Goal: Find specific page/section: Find specific page/section

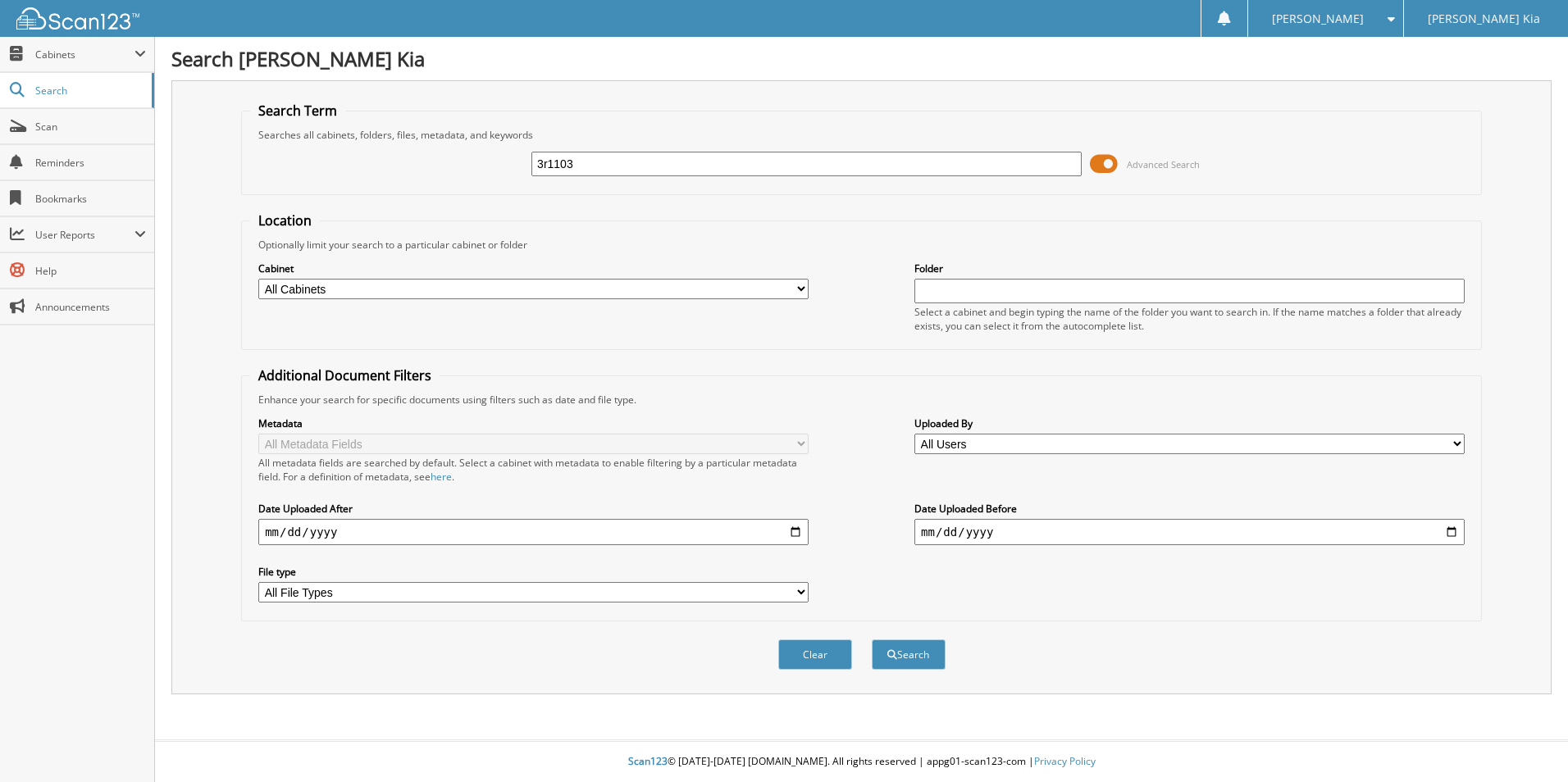
type input "3r1103"
click at [871, 640] on button "Search" at bounding box center [908, 655] width 74 height 30
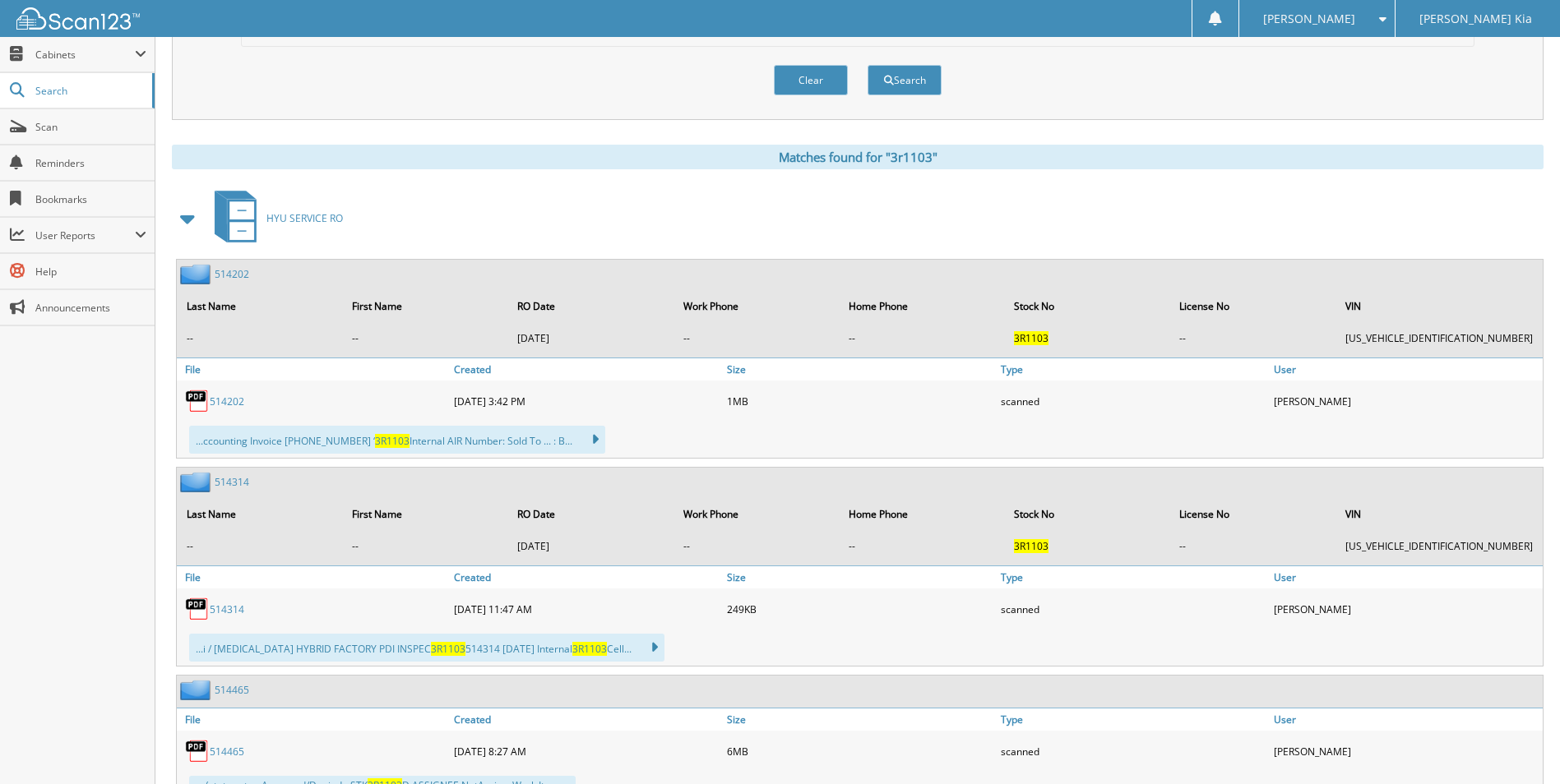
scroll to position [658, 0]
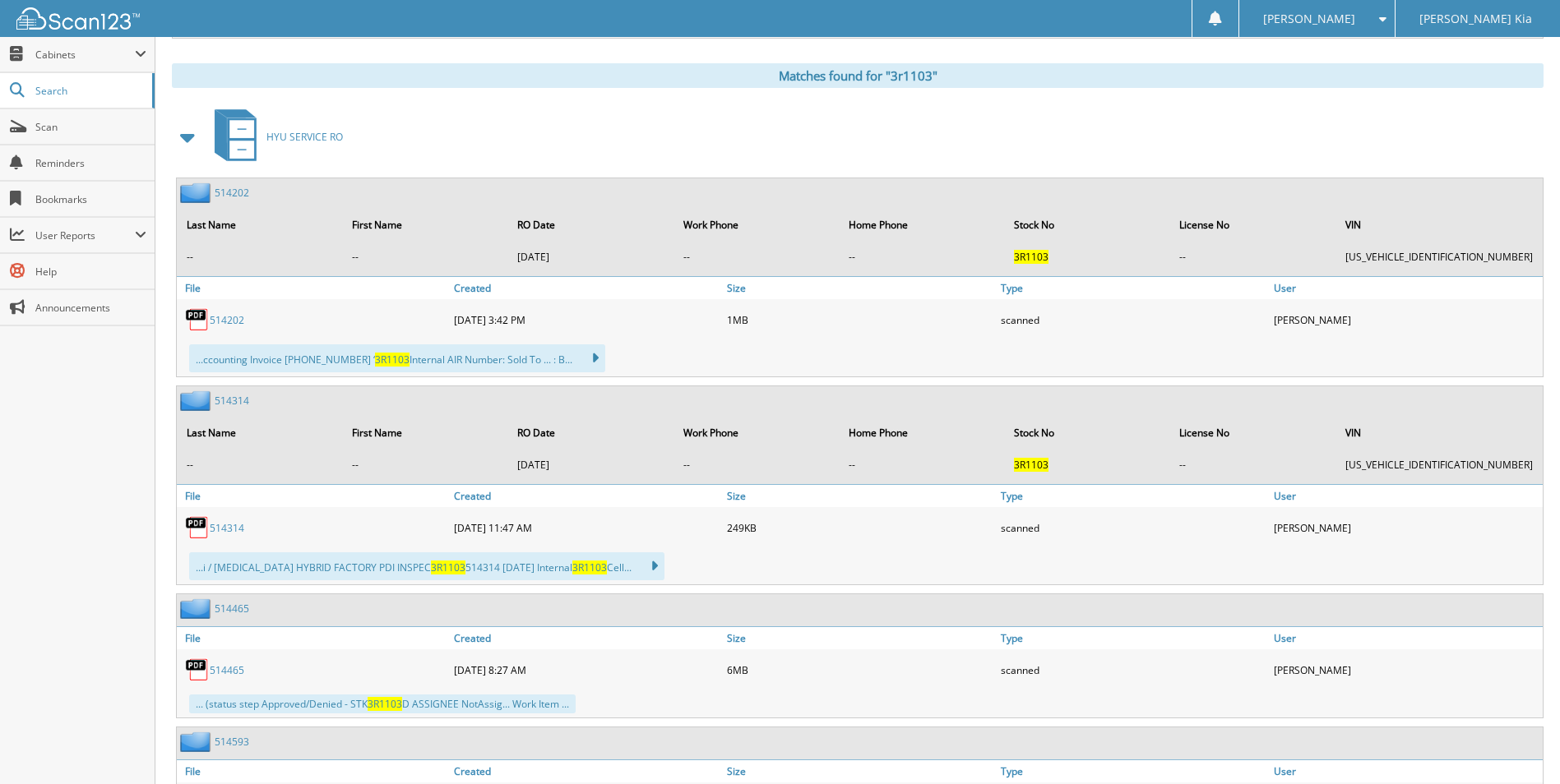
click at [225, 326] on link "514202" at bounding box center [226, 320] width 34 height 14
click at [226, 670] on link "514465" at bounding box center [226, 670] width 34 height 14
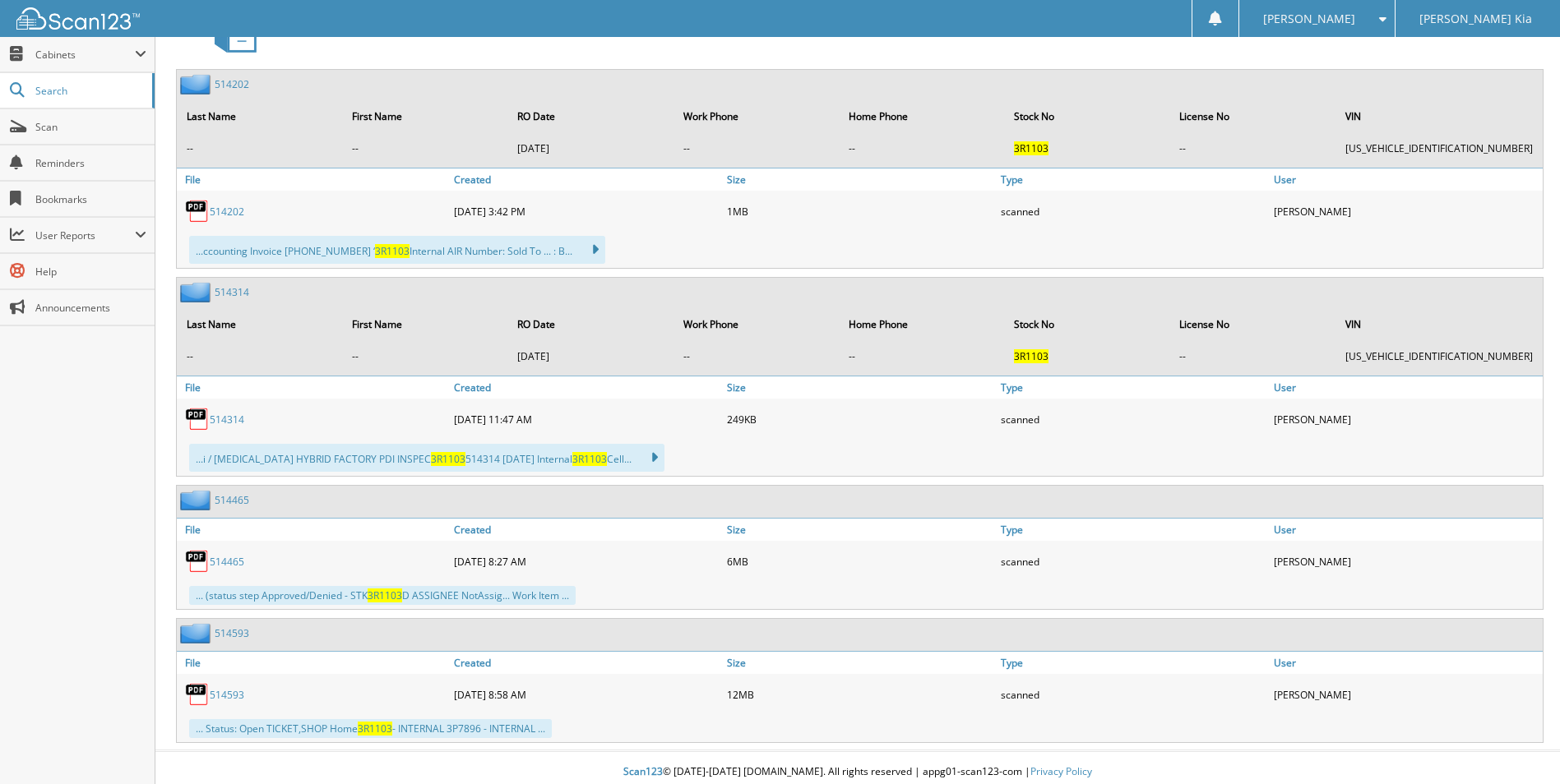
scroll to position [776, 0]
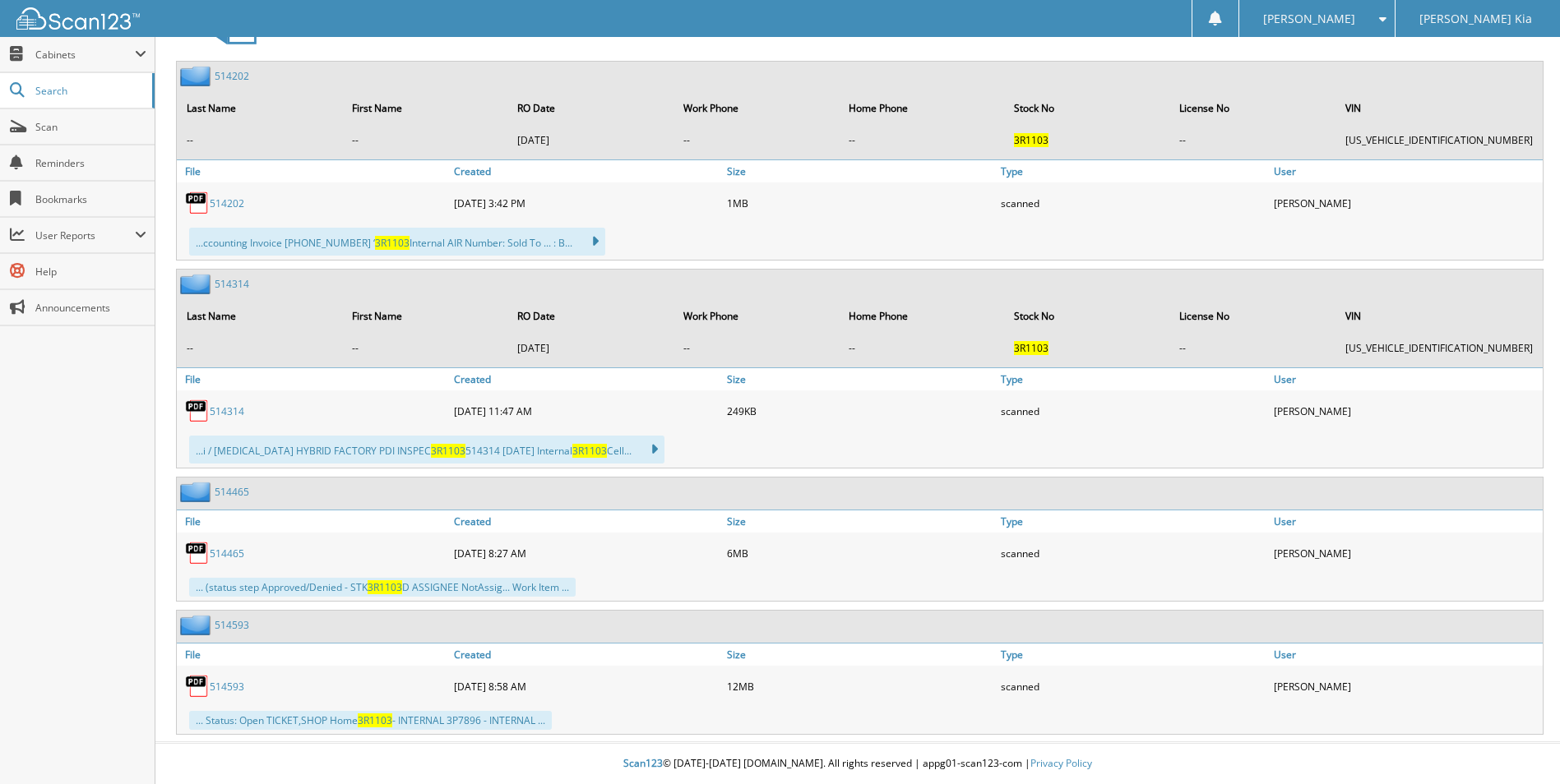
click at [223, 559] on link "514465" at bounding box center [226, 554] width 34 height 14
click at [230, 689] on link "514593" at bounding box center [226, 687] width 34 height 14
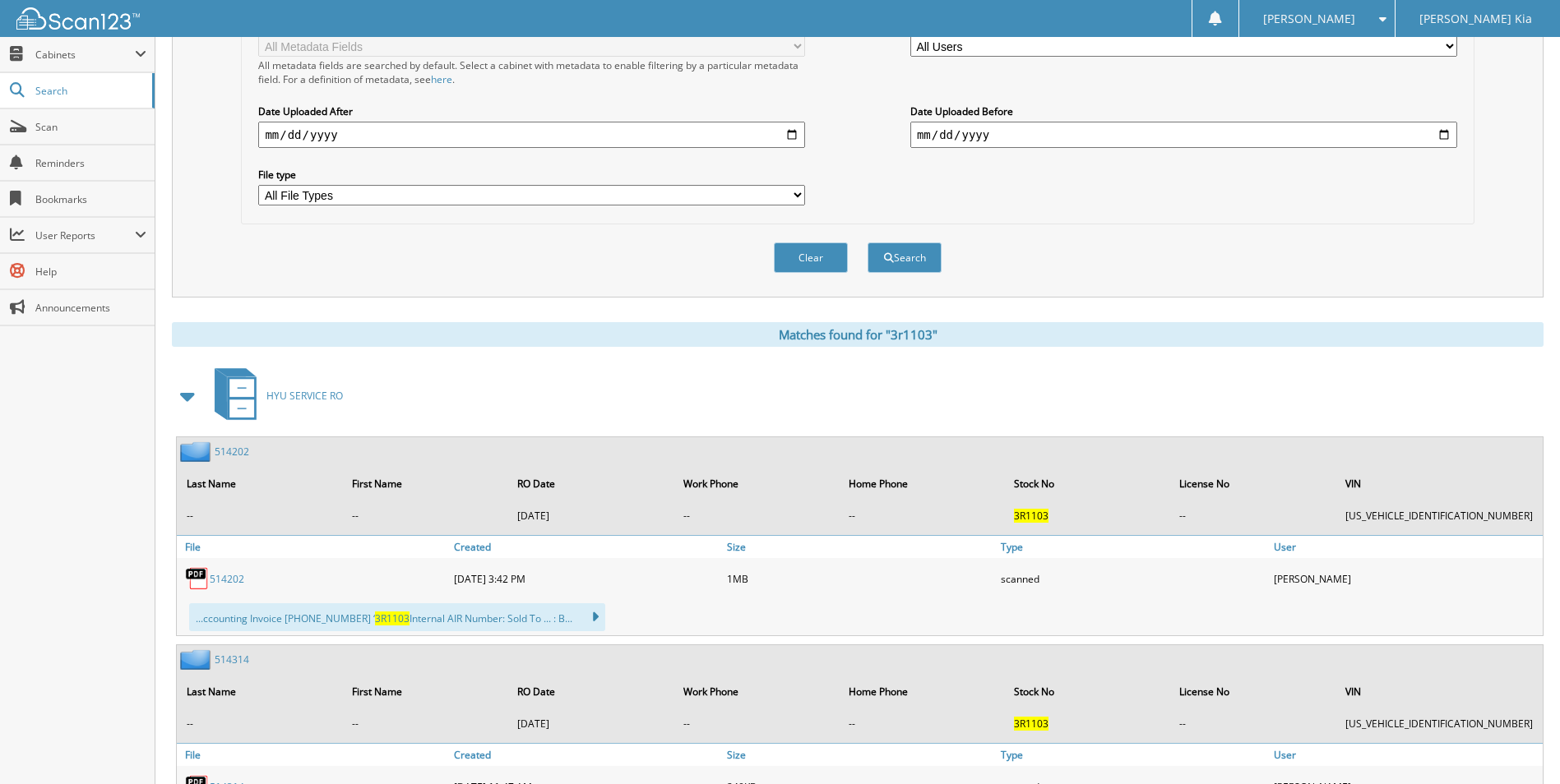
scroll to position [529, 0]
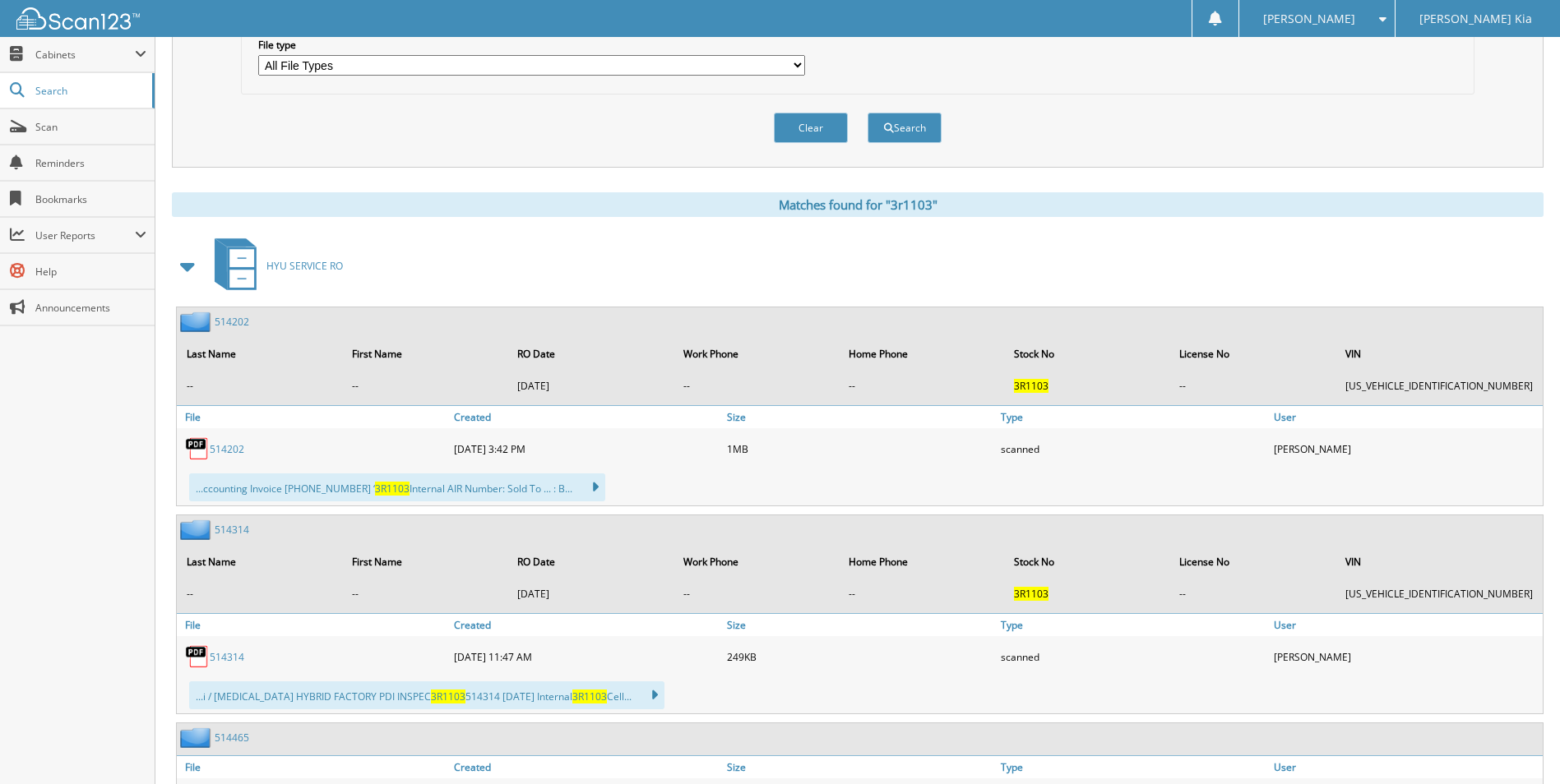
click at [230, 442] on link "514202" at bounding box center [226, 449] width 34 height 14
click at [224, 656] on link "514314" at bounding box center [226, 657] width 34 height 14
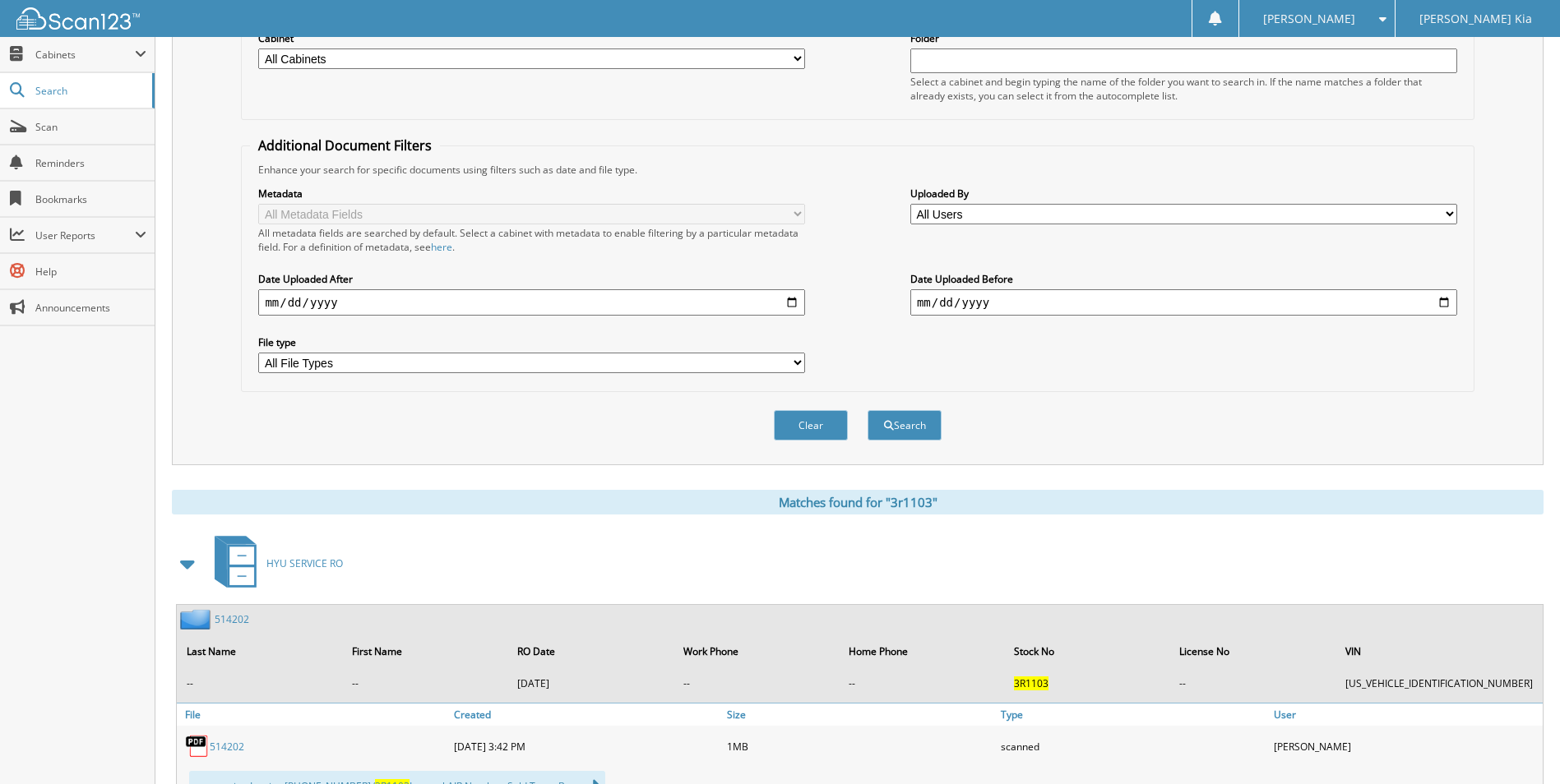
scroll to position [0, 0]
